Goal: Complete application form

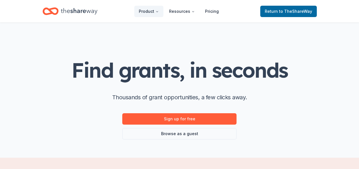
click at [65, 29] on div "Find grants, in seconds Thousands of grant opportunities, a few clicks away. Si…" at bounding box center [179, 90] width 292 height 135
click at [173, 133] on link "Browse as a guest" at bounding box center [179, 133] width 114 height 11
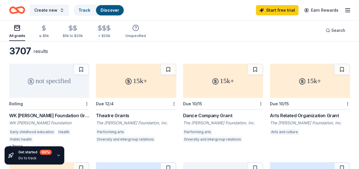
scroll to position [24, 0]
click at [62, 122] on div "WK [PERSON_NAME] Foundation" at bounding box center [49, 124] width 80 height 6
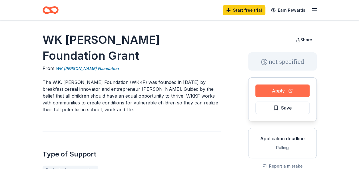
click at [300, 94] on button "Apply" at bounding box center [282, 91] width 54 height 13
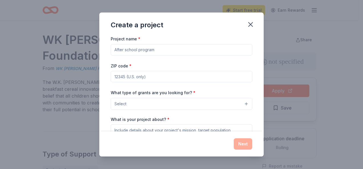
click at [197, 51] on input "Project name *" at bounding box center [181, 49] width 141 height 11
type input "Panther Post School Store"
type input "33755"
click at [162, 104] on button "Select" at bounding box center [181, 104] width 141 height 12
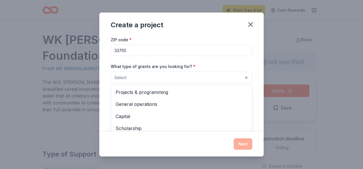
click at [171, 101] on span "General operations" at bounding box center [182, 104] width 132 height 7
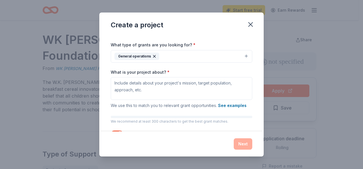
scroll to position [48, 0]
click at [238, 107] on button "See examples" at bounding box center [232, 105] width 29 height 7
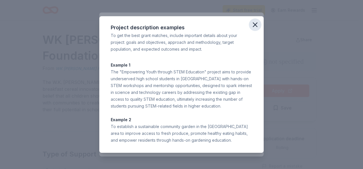
click at [256, 22] on icon "button" at bounding box center [255, 25] width 8 height 8
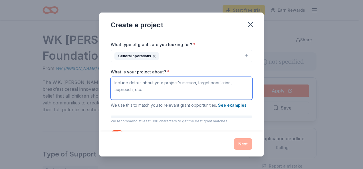
click at [130, 85] on textarea "What is your project about? *" at bounding box center [181, 88] width 141 height 23
click at [116, 84] on textarea "What is your project about? *" at bounding box center [181, 88] width 141 height 23
paste textarea "Pinellas High Innovation serves a student population predominantly from disadva…"
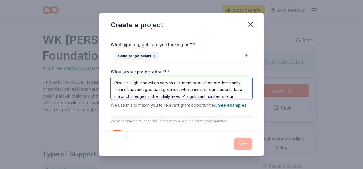
scroll to position [5, 0]
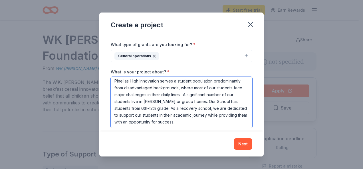
paste textarea "Unfortunately, due to hardships, some of our students do not have the privilege…"
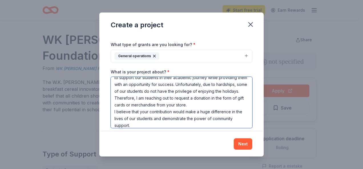
scroll to position [34, 0]
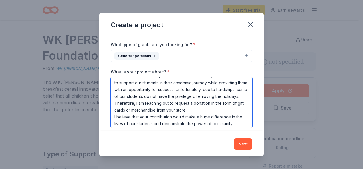
click at [206, 101] on textarea "Pinellas High Innovation serves a student population predominantly from disadva…" at bounding box center [181, 102] width 141 height 51
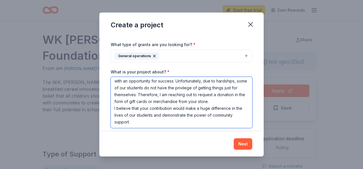
scroll to position [0, 0]
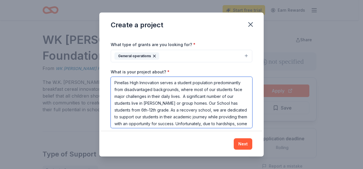
click at [114, 80] on textarea "Pinellas High Innovation serves a student population predominantly from disadva…" at bounding box center [181, 102] width 141 height 51
click at [113, 88] on textarea "Pinellas High Innovation serves a student population predominantly from disadva…" at bounding box center [181, 102] width 141 height 51
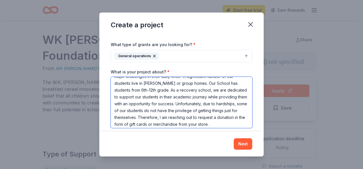
scroll to position [21, 0]
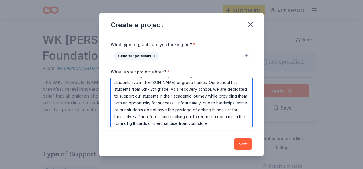
click at [236, 116] on textarea "Pinellas High Innovation serves a student population predominantly from disadva…" at bounding box center [181, 102] width 141 height 51
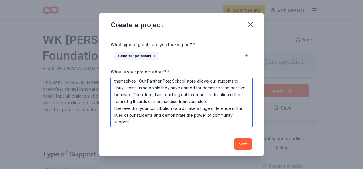
scroll to position [63, 0]
click at [210, 102] on textarea "Pinellas High Innovation serves a student population predominantly from disadva…" at bounding box center [181, 102] width 141 height 51
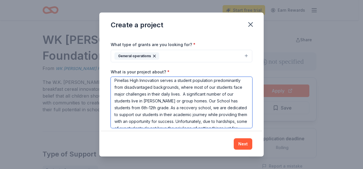
scroll to position [0, 0]
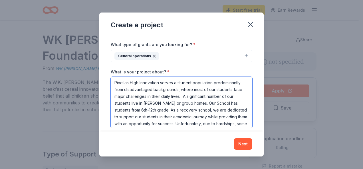
drag, startPoint x: 154, startPoint y: 122, endPoint x: 108, endPoint y: 70, distance: 69.1
click at [108, 70] on div "Project name * Panther Post School Store ZIP code * 33755 What type of grants a…" at bounding box center [181, 83] width 164 height 96
type textarea "Pinellas High Innovation serves a student population predominantly from disadva…"
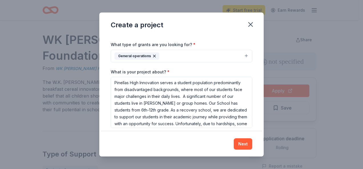
click at [252, 76] on div "Project name * Panther Post School Store ZIP code * 33755 What type of grants a…" at bounding box center [181, 83] width 164 height 96
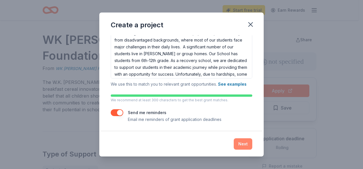
click at [245, 144] on button "Next" at bounding box center [243, 144] width 19 height 11
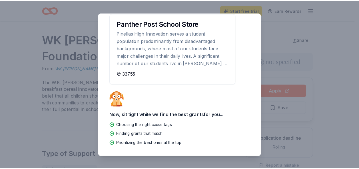
scroll to position [0, 0]
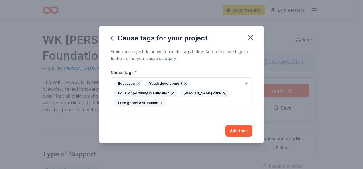
click at [222, 94] on icon "button" at bounding box center [224, 93] width 5 height 5
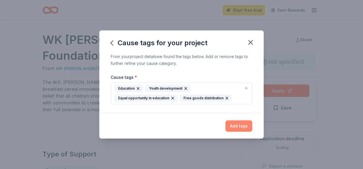
click at [241, 124] on button "Add tags" at bounding box center [238, 126] width 27 height 11
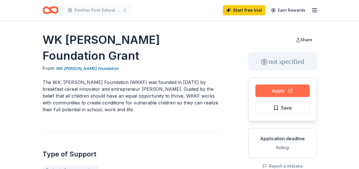
click at [284, 86] on button "Apply" at bounding box center [282, 91] width 54 height 13
